Goal: Check status: Check status

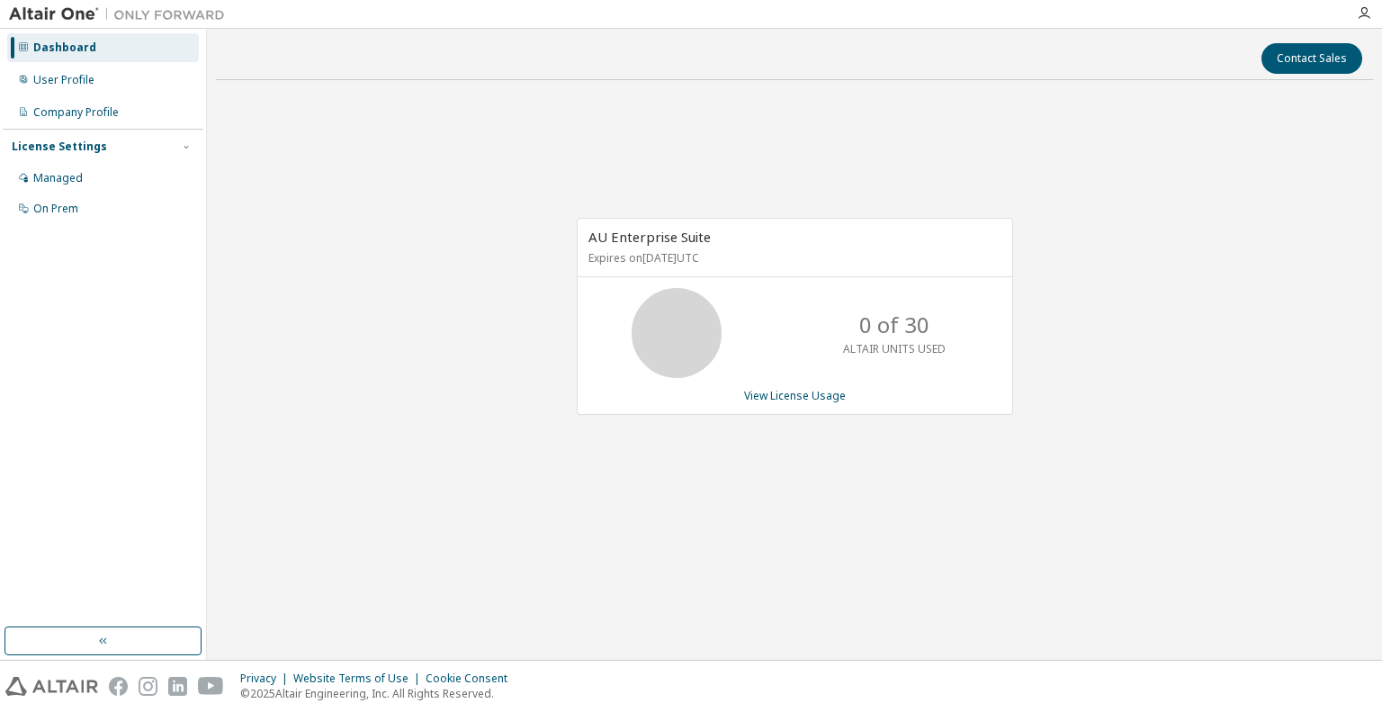
click at [766, 529] on div "AU Enterprise Suite Expires on [DATE] UTC 0 of 30 ALTAIR UNITS USED View Licens…" at bounding box center [794, 325] width 1157 height 463
